Goal: Register for event/course

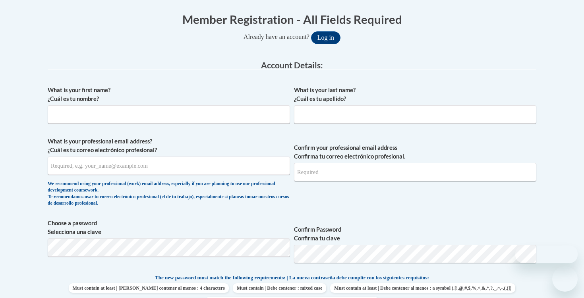
scroll to position [158, 0]
click at [177, 114] on input "What is your first name? ¿Cuál es tu nombre?" at bounding box center [169, 114] width 242 height 18
click at [171, 114] on input "What is your first name? ¿Cuál es tu nombre?" at bounding box center [169, 114] width 242 height 18
type input "julia"
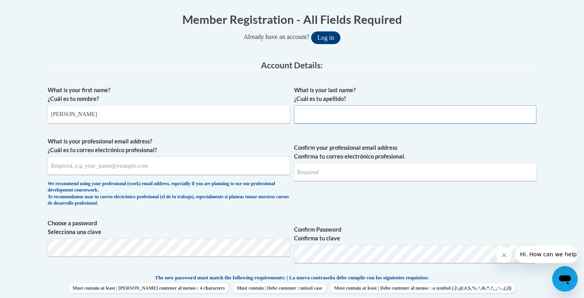
type input "doyle"
type input "doyle.julia345@gmail.com"
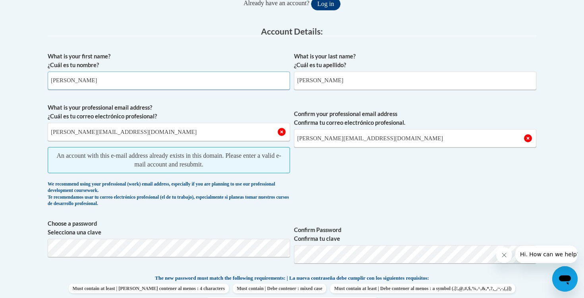
scroll to position [192, 0]
click at [188, 131] on input "doyle.julia345@gmail.com" at bounding box center [169, 131] width 242 height 18
type input "d"
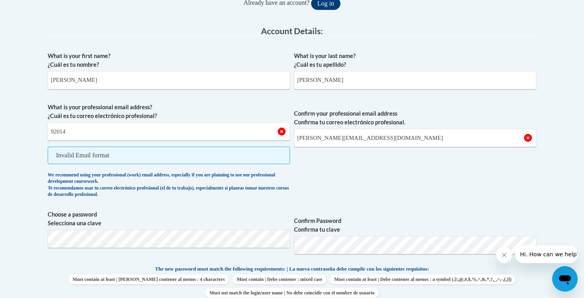
click at [259, 285] on span "Must contain at least | Debe contener al menos : 4 characters Must contain | De…" at bounding box center [292, 285] width 488 height 23
click at [164, 134] on input "92014" at bounding box center [169, 131] width 242 height 18
type input "920148494@student.ccga.edu"
click at [367, 135] on input "doyle.julia345@gmail.com" at bounding box center [415, 138] width 242 height 18
click at [372, 138] on input "doyle.julia345@gmail.com" at bounding box center [415, 138] width 242 height 18
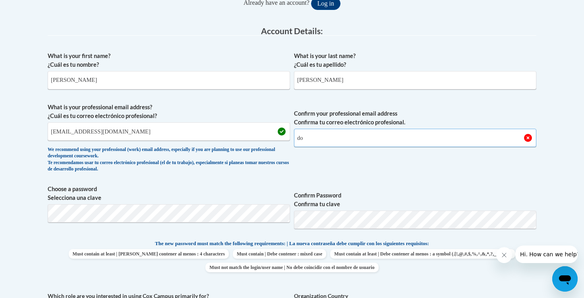
type input "d"
type input "920148494@student.ccga.edu"
click at [349, 185] on span "Confirm Password Confirma tu clave" at bounding box center [415, 210] width 242 height 50
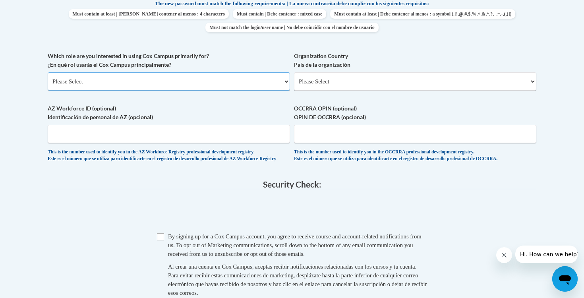
scroll to position [437, 0]
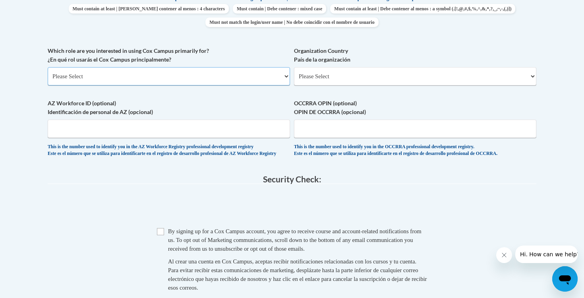
click at [164, 74] on select "Please Select College/University | Colegio/Universidad Community/Nonprofit Part…" at bounding box center [169, 76] width 242 height 18
select select "5a18ea06-2b54-4451-96f2-d152daf9eac5"
click at [48, 67] on select "Please Select College/University | Colegio/Universidad Community/Nonprofit Part…" at bounding box center [169, 76] width 242 height 18
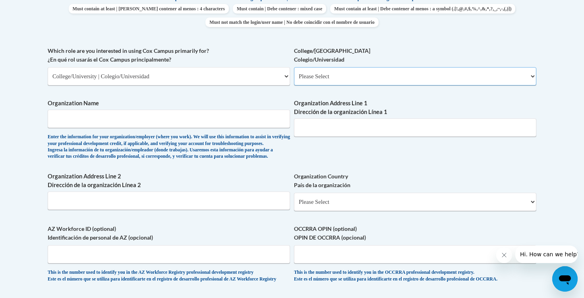
click at [322, 73] on select "Please Select College/University Staff | Empleado universitario College/Univers…" at bounding box center [415, 76] width 242 height 18
select select "99b32b07-cffc-426c-8bf6-0cd77760d84b"
click at [294, 67] on select "Please Select College/University Staff | Empleado universitario College/Univers…" at bounding box center [415, 76] width 242 height 18
click at [237, 116] on input "Organization Name" at bounding box center [169, 119] width 242 height 18
type input "college of coastal georgia"
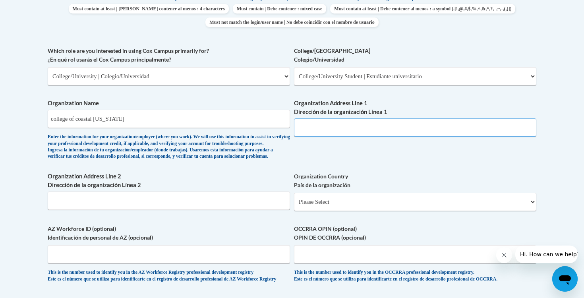
click at [413, 124] on input "Organization Address Line 1 Dirección de la organización Línea 1" at bounding box center [415, 127] width 242 height 18
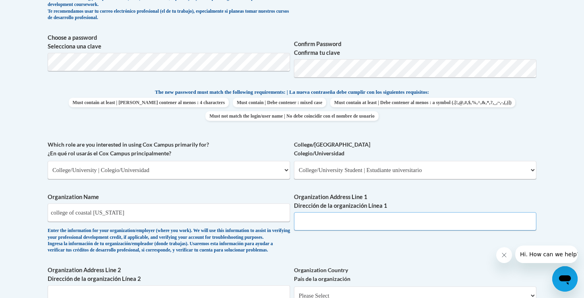
scroll to position [342, 0]
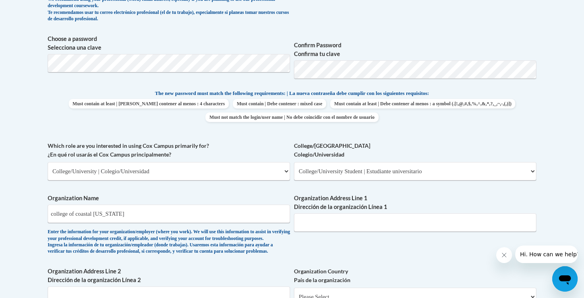
click at [395, 141] on label "College/University Colegio/Universidad" at bounding box center [415, 149] width 242 height 17
click at [395, 162] on select "Please Select College/University Staff | Empleado universitario College/Univers…" at bounding box center [415, 171] width 242 height 18
click at [380, 141] on label "College/University Colegio/Universidad" at bounding box center [415, 149] width 242 height 17
click at [380, 162] on select "Please Select College/University Staff | Empleado universitario College/Univers…" at bounding box center [415, 171] width 242 height 18
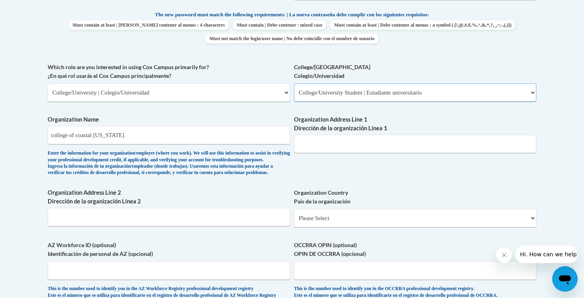
scroll to position [426, 0]
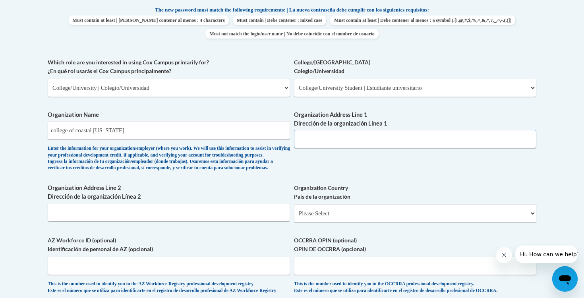
click at [325, 134] on input "Organization Address Line 1 Dirección de la organización Línea 1" at bounding box center [415, 139] width 242 height 18
paste input ": 1 College Dr, Brunswick, GA 31520"
click at [302, 139] on input ": 1 College Dr, Brunswick, GA 31520" at bounding box center [415, 139] width 242 height 18
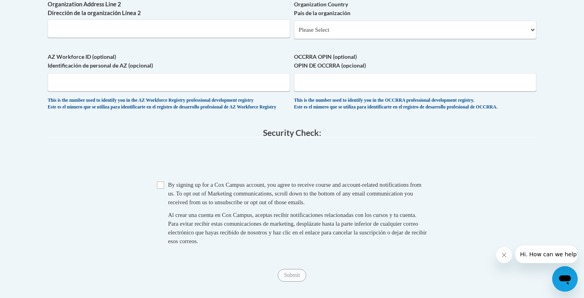
scroll to position [611, 0]
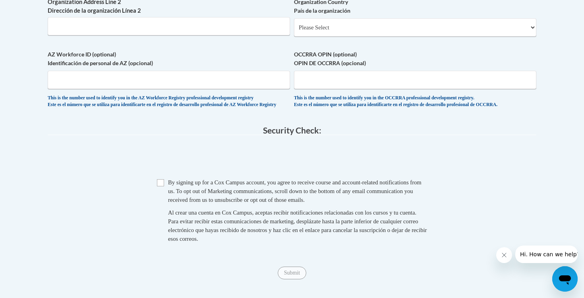
type input "1 College Dr, Brunswick, GA 31520"
click at [162, 186] on input "Checkbox" at bounding box center [160, 182] width 7 height 7
checkbox input "true"
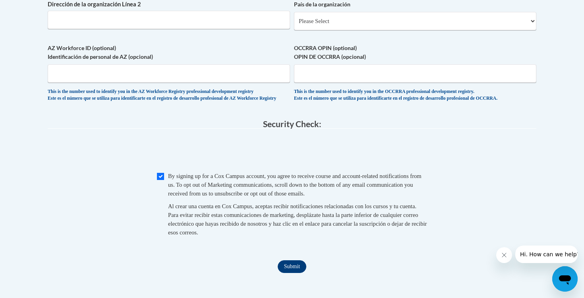
scroll to position [723, 0]
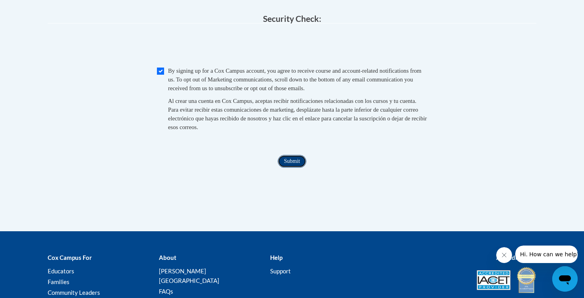
click at [289, 168] on input "Submit" at bounding box center [291, 161] width 29 height 13
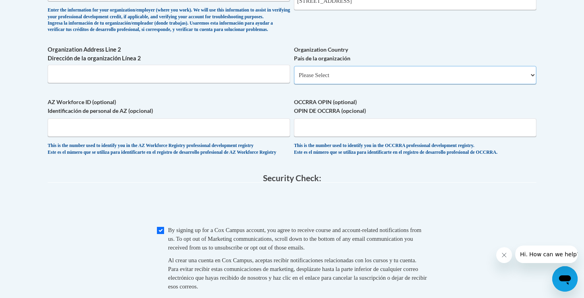
scroll to position [563, 0]
click at [348, 85] on select "Please Select United States | Estados Unidos Outside of the United States | Fue…" at bounding box center [415, 76] width 242 height 18
select select "ad49bcad-a171-4b2e-b99c-48b446064914"
click at [294, 79] on select "Please Select United States | Estados Unidos Outside of the United States | Fue…" at bounding box center [415, 76] width 242 height 18
select select
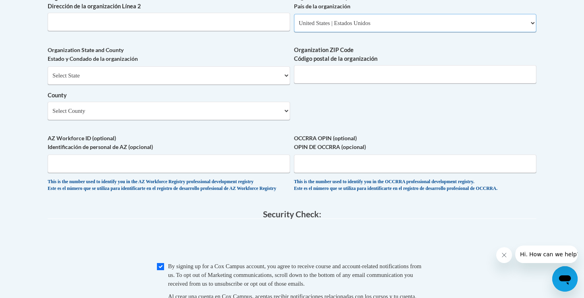
scroll to position [617, 0]
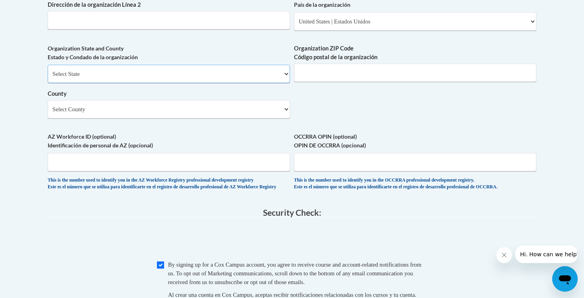
click at [170, 83] on select "Select State Alabama Alaska Arizona Arkansas California Colorado Connecticut De…" at bounding box center [169, 74] width 242 height 18
select select "Georgia"
click at [48, 77] on select "Select State Alabama Alaska Arizona Arkansas California Colorado Connecticut De…" at bounding box center [169, 74] width 242 height 18
click at [262, 118] on select "Select County Appling Atkinson Bacon Baker Baldwin Banks Barrow Bartow Ben Hill…" at bounding box center [169, 109] width 242 height 18
select select "Glynn"
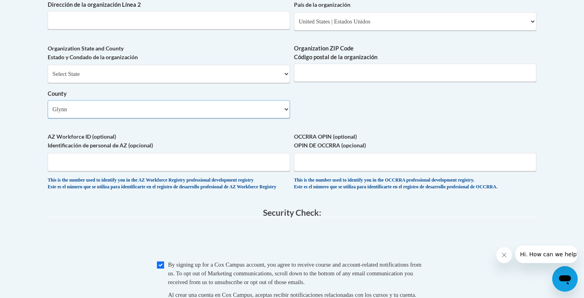
click at [48, 112] on select "Select County Appling Atkinson Bacon Baker Baldwin Banks Barrow Bartow Ben Hill…" at bounding box center [169, 109] width 242 height 18
click at [386, 82] on input "Organization ZIP Code Código postal de la organización" at bounding box center [415, 73] width 242 height 18
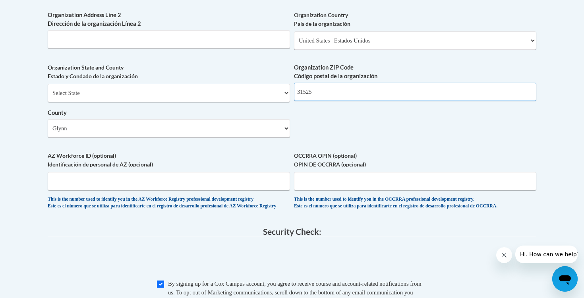
scroll to position [597, 0]
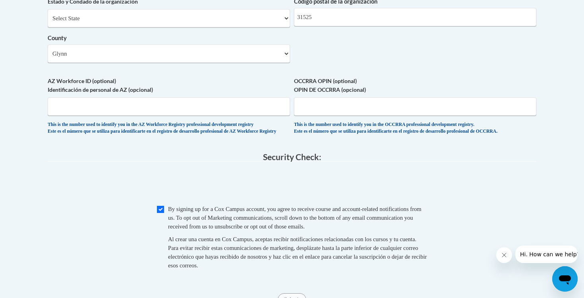
scroll to position [661, 0]
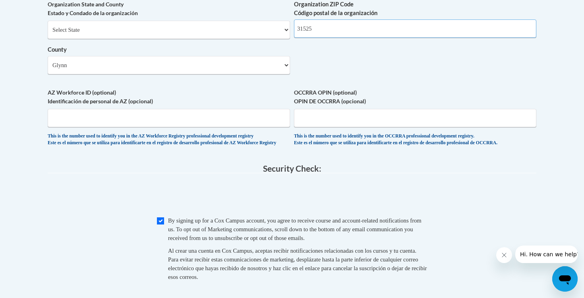
click at [404, 37] on input "31525" at bounding box center [415, 28] width 242 height 18
click at [388, 38] on input "31525" at bounding box center [415, 28] width 242 height 18
type input "31525"
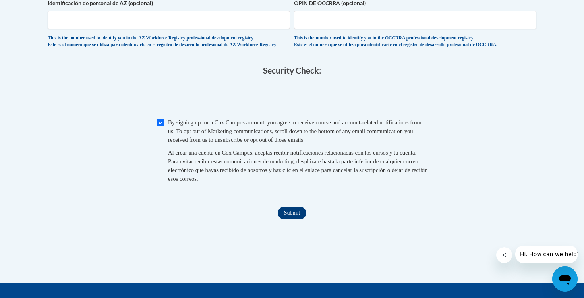
scroll to position [760, 0]
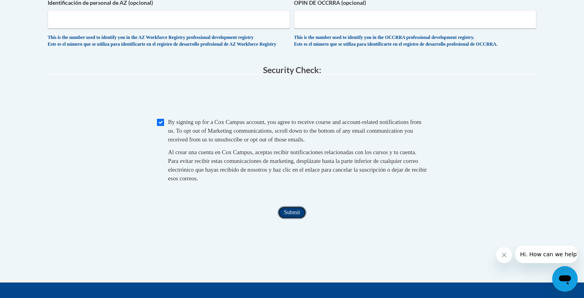
click at [293, 219] on input "Submit" at bounding box center [291, 212] width 29 height 13
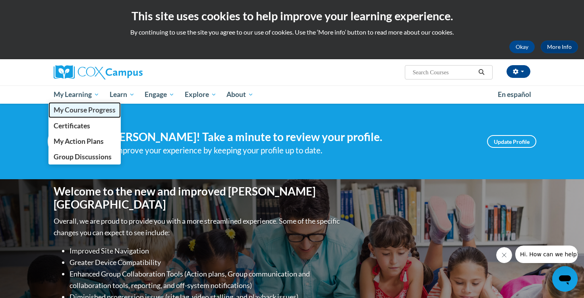
click at [94, 110] on span "My Course Progress" at bounding box center [85, 110] width 62 height 8
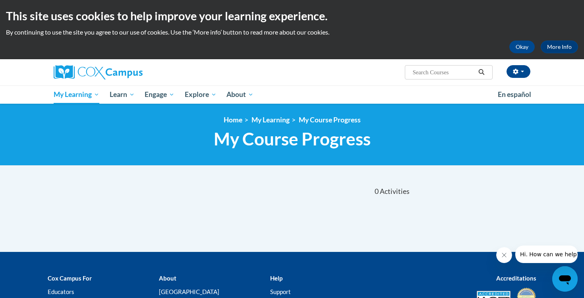
click at [249, 198] on nav "«« « 1-0 » »» 0 Activities CEUs" at bounding box center [229, 191] width 375 height 25
click at [273, 120] on link "My Learning" at bounding box center [270, 120] width 38 height 8
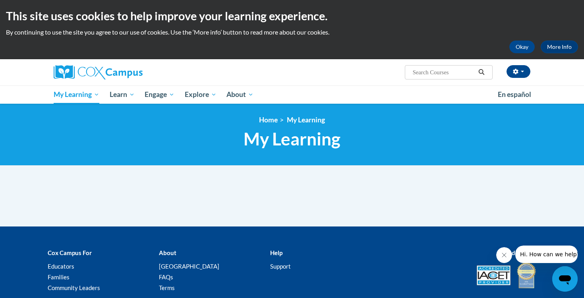
click at [441, 73] on input "Search..." at bounding box center [444, 72] width 64 height 10
type input "dislexia"
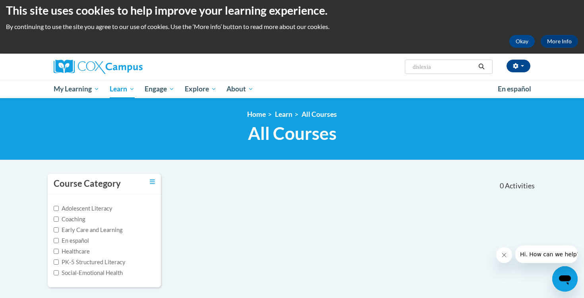
scroll to position [2, 0]
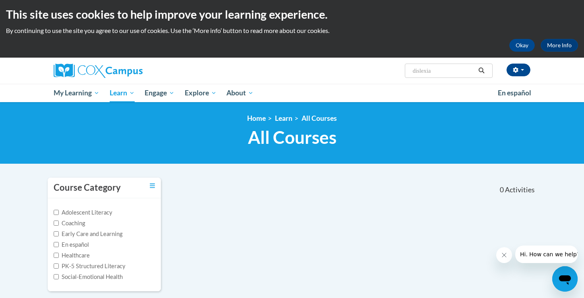
click at [455, 70] on input "dislexia" at bounding box center [444, 71] width 64 height 10
click at [422, 70] on input "dislexia" at bounding box center [444, 71] width 64 height 10
click at [421, 71] on input "dislexia" at bounding box center [444, 71] width 64 height 10
type input "[MEDICAL_DATA]"
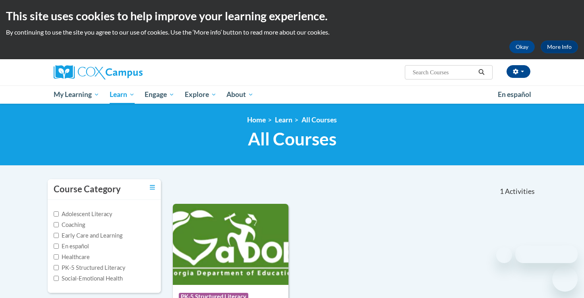
type input "[MEDICAL_DATA]"
